Goal: Transaction & Acquisition: Purchase product/service

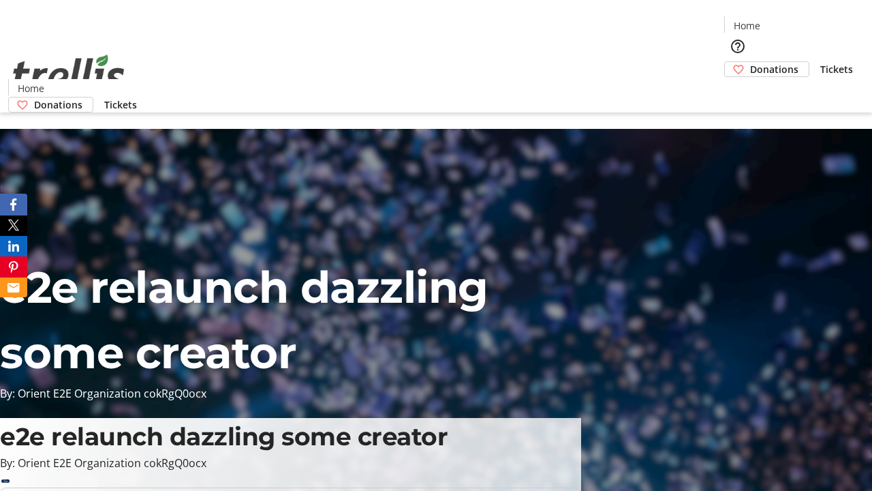
click at [750, 62] on span "Donations" at bounding box center [774, 69] width 48 height 14
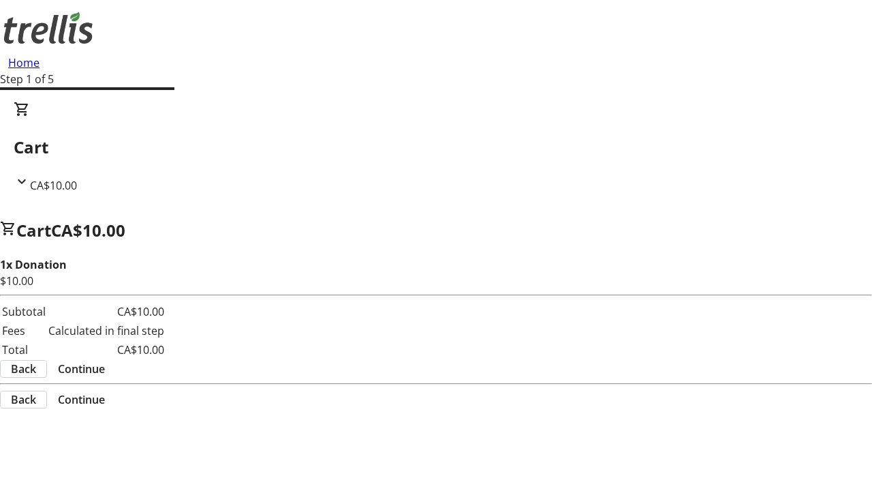
select select "CA"
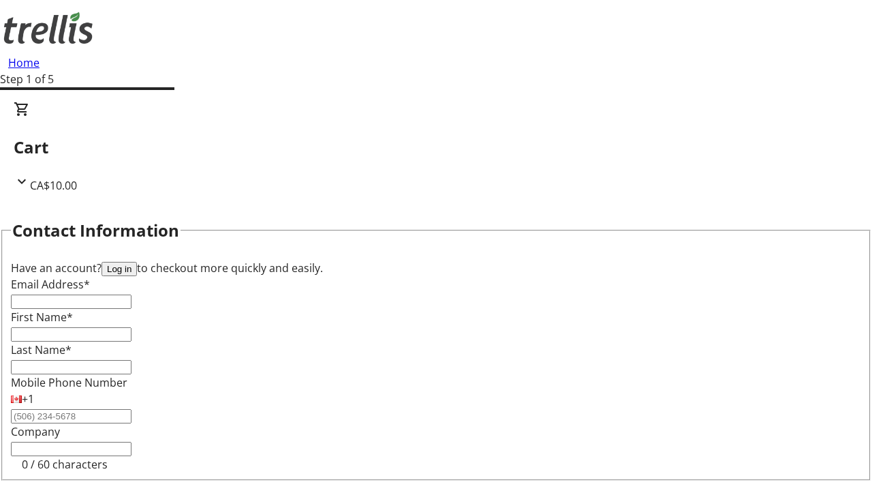
click at [137, 262] on button "Log in" at bounding box center [119, 269] width 35 height 14
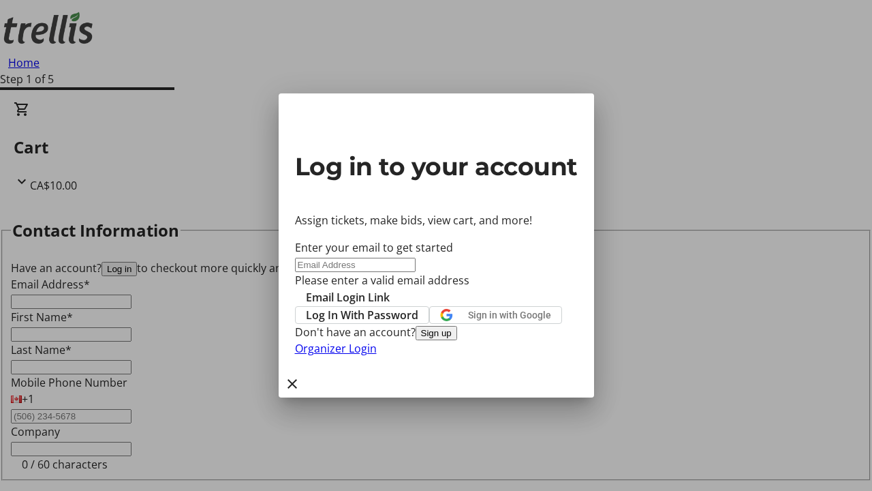
click at [418, 307] on span "Log In With Password" at bounding box center [362, 315] width 112 height 16
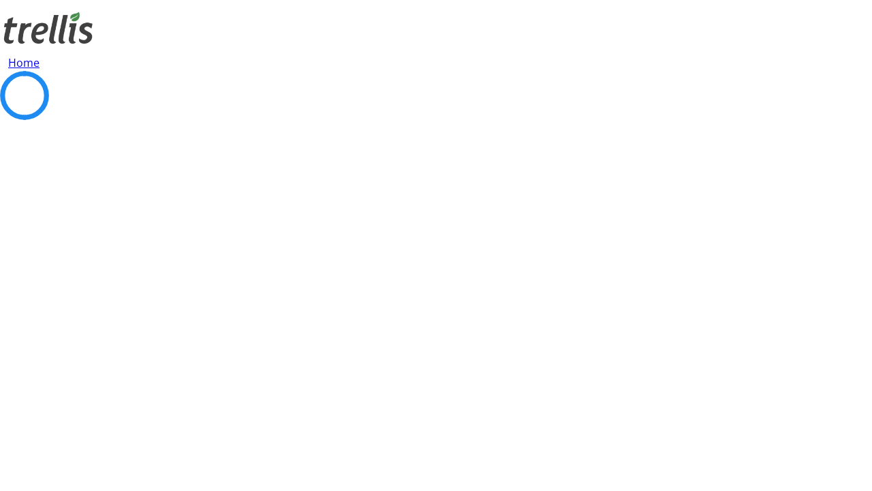
select select "CA"
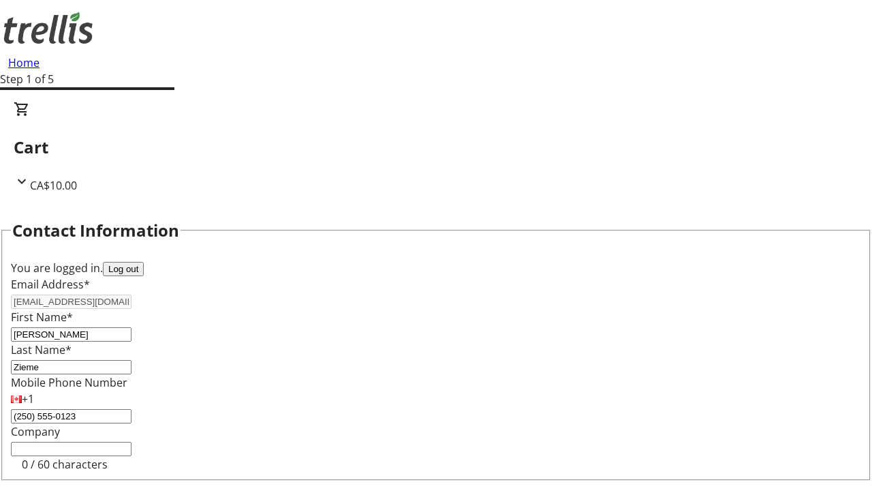
type input "[STREET_ADDRESS][PERSON_NAME]"
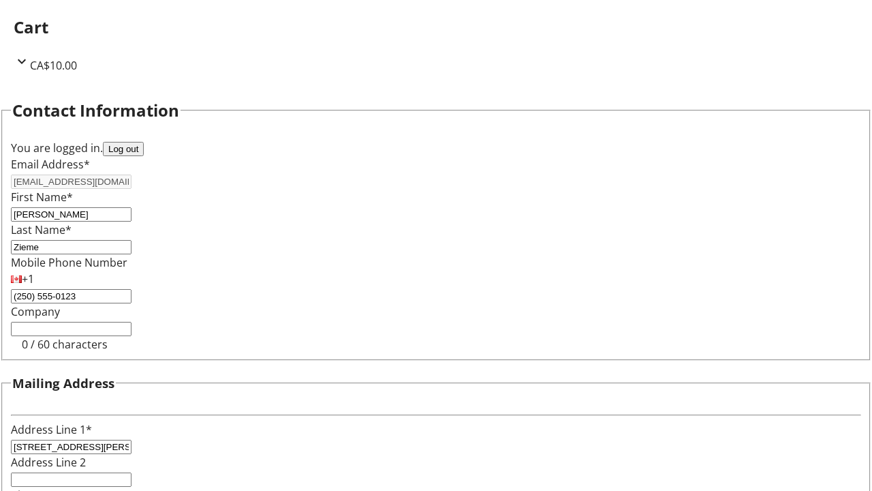
type input "Kelowna"
select select "CA"
